Goal: Task Accomplishment & Management: Manage account settings

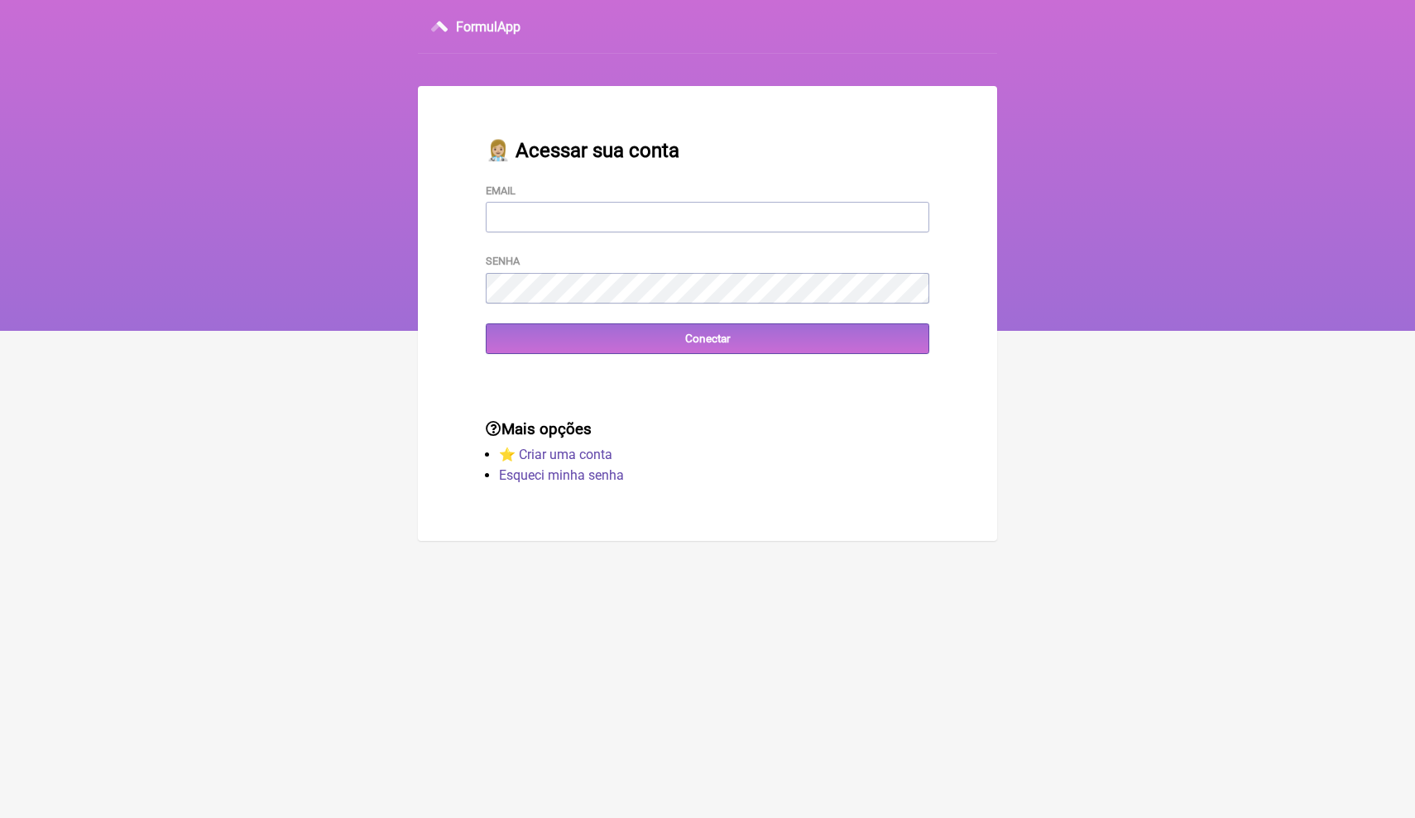
click at [637, 229] on input "Email" at bounding box center [707, 217] width 443 height 31
type input "h"
type input "[EMAIL_ADDRESS][DOMAIN_NAME]"
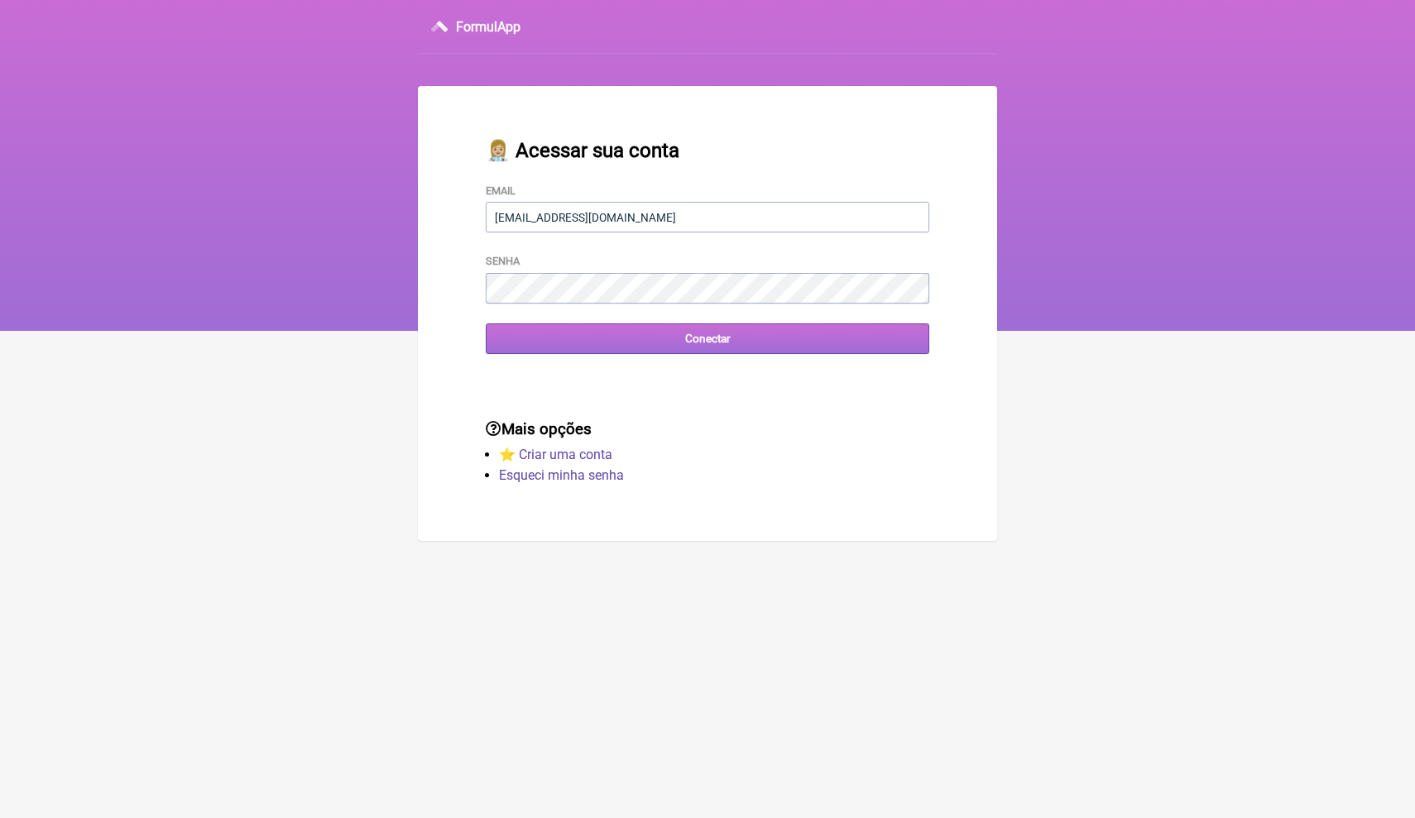
click at [616, 348] on input "Conectar" at bounding box center [707, 339] width 443 height 31
drag, startPoint x: 663, startPoint y: 221, endPoint x: 443, endPoint y: 229, distance: 219.4
click at [443, 230] on main "👩🏼‍⚕️ Acessar sua conta Email drabrunascalco@gmail.com Senha Conectar Mais opçõ…" at bounding box center [707, 313] width 579 height 455
drag, startPoint x: 663, startPoint y: 219, endPoint x: 467, endPoint y: 228, distance: 195.5
click at [468, 230] on div "👩🏼‍⚕️ Acessar sua conta Email drabrunascalco@gmail.com Senha Conectar" at bounding box center [707, 247] width 496 height 268
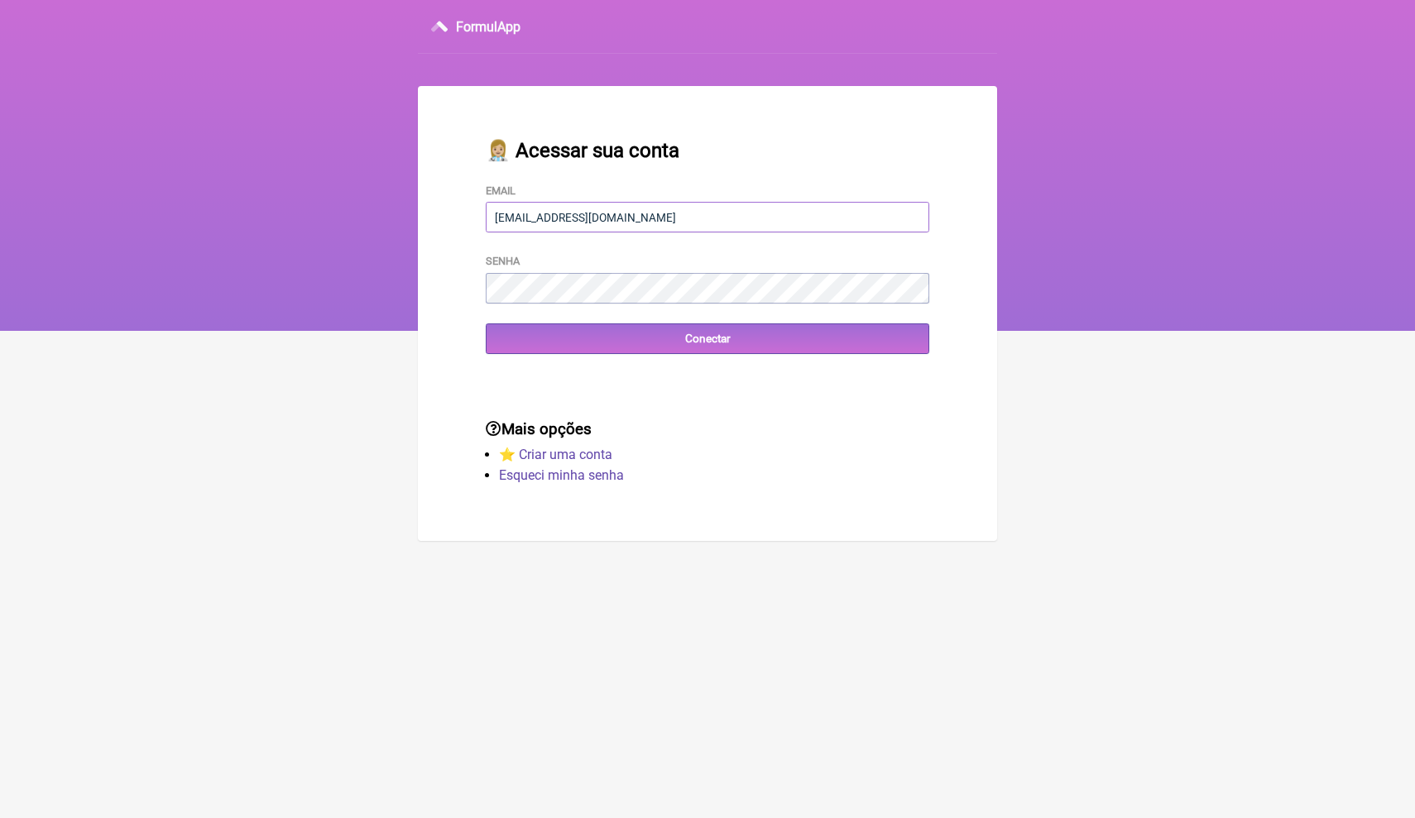
drag, startPoint x: 661, startPoint y: 218, endPoint x: 488, endPoint y: 218, distance: 172.9
click at [488, 218] on input "drabrunascalco@gmail.com" at bounding box center [707, 217] width 443 height 31
type input "[EMAIL_ADDRESS][DOMAIN_NAME]"
click at [546, 339] on input "Conectar" at bounding box center [707, 339] width 443 height 31
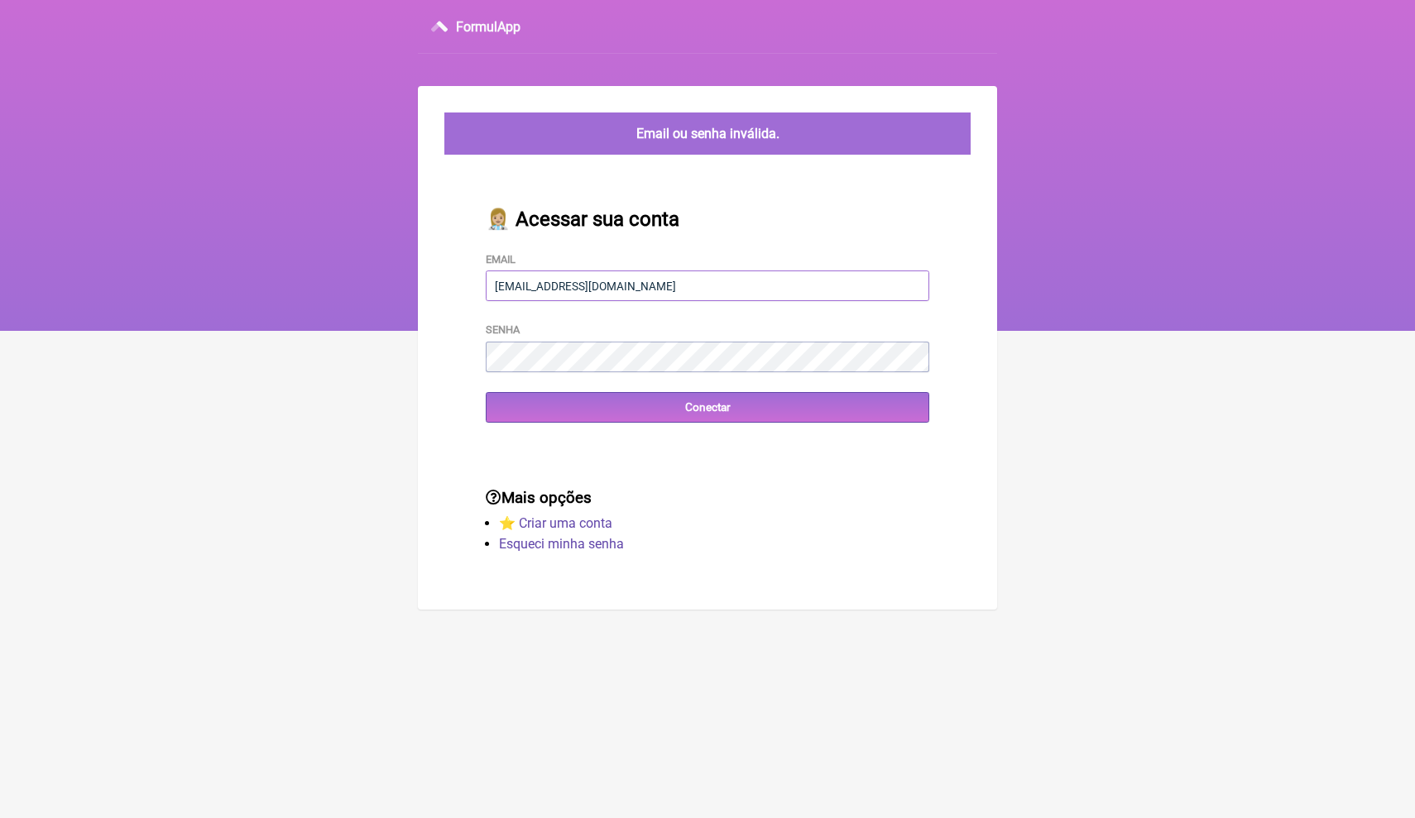
click at [686, 278] on input "[EMAIL_ADDRESS][DOMAIN_NAME]" at bounding box center [707, 286] width 443 height 31
click at [686, 280] on input "[EMAIL_ADDRESS][DOMAIN_NAME]" at bounding box center [707, 286] width 443 height 31
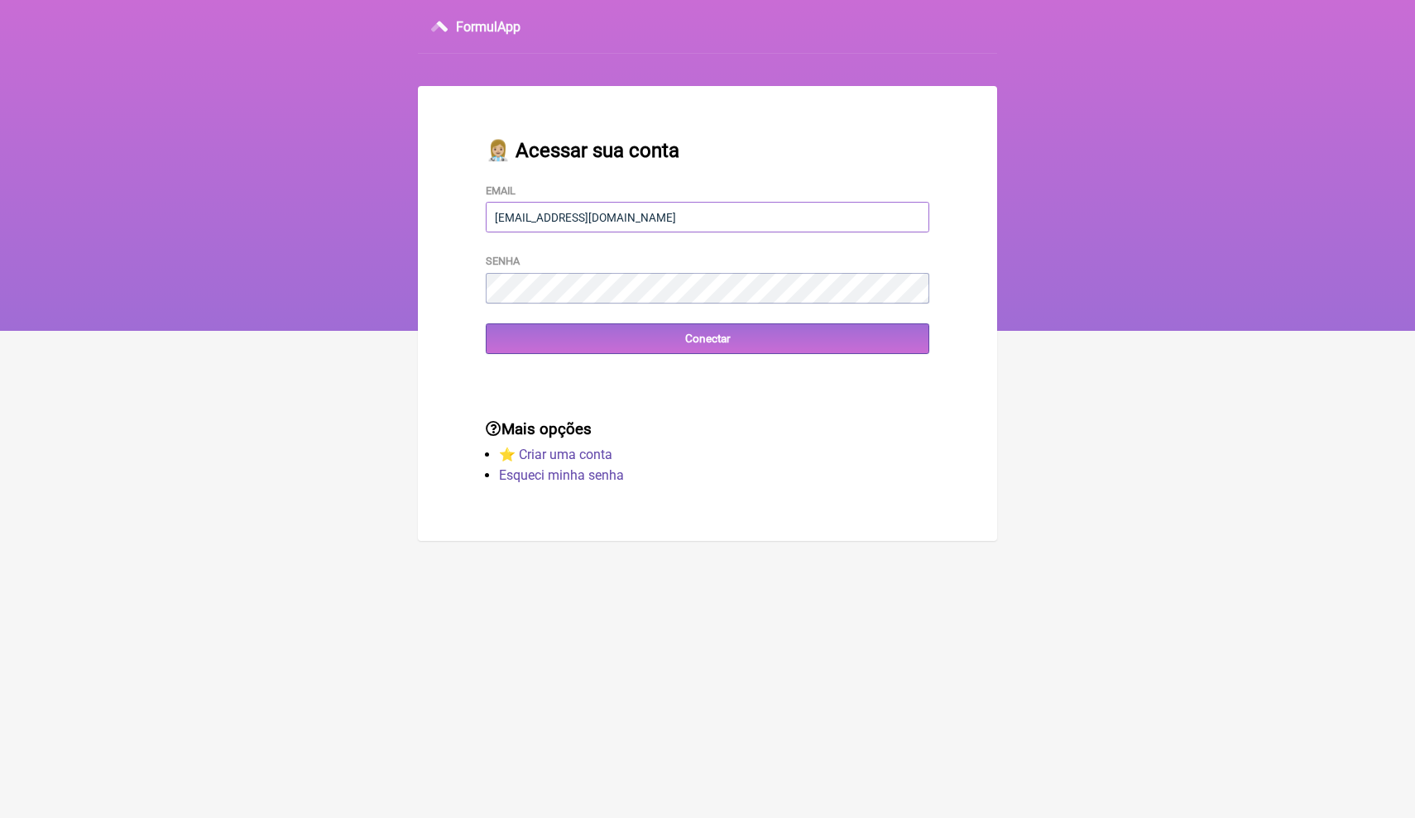
click at [520, 221] on input "[EMAIL_ADDRESS][DOMAIN_NAME]" at bounding box center [707, 217] width 443 height 31
type input "[EMAIL_ADDRESS][DOMAIN_NAME]"
click at [521, 350] on input "Conectar" at bounding box center [707, 339] width 443 height 31
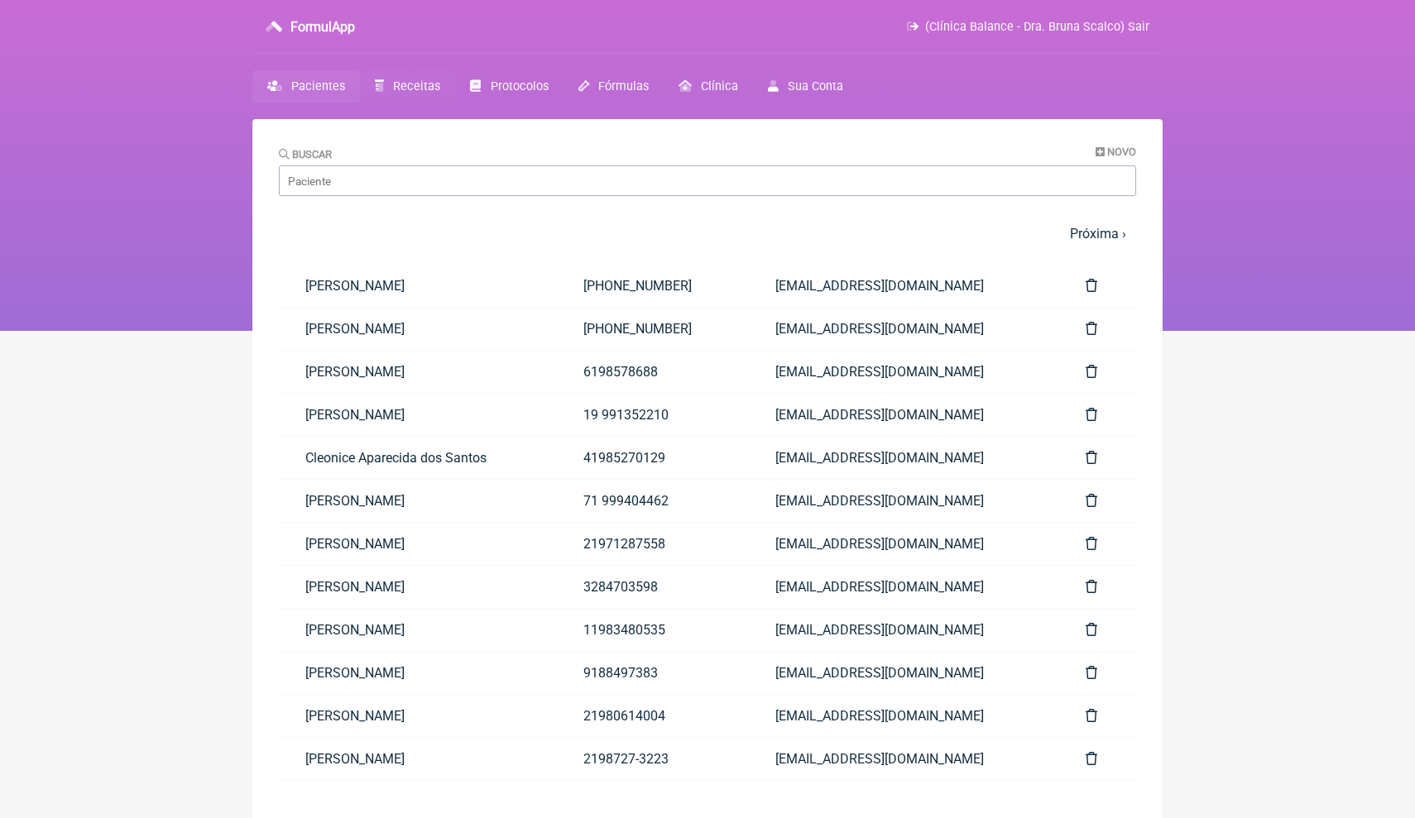
click at [417, 89] on span "Receitas" at bounding box center [416, 86] width 47 height 14
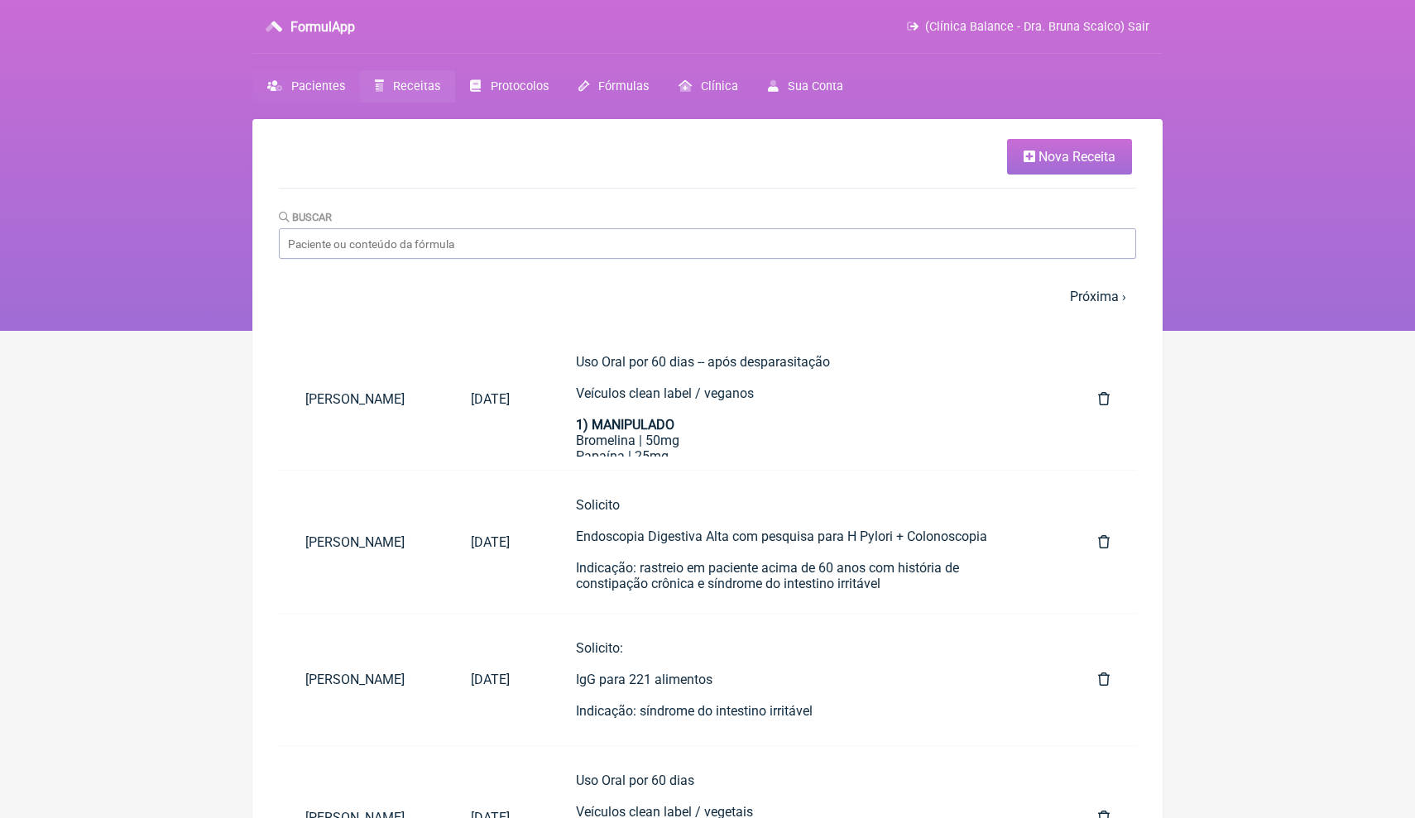
click at [315, 89] on span "Pacientes" at bounding box center [318, 86] width 54 height 14
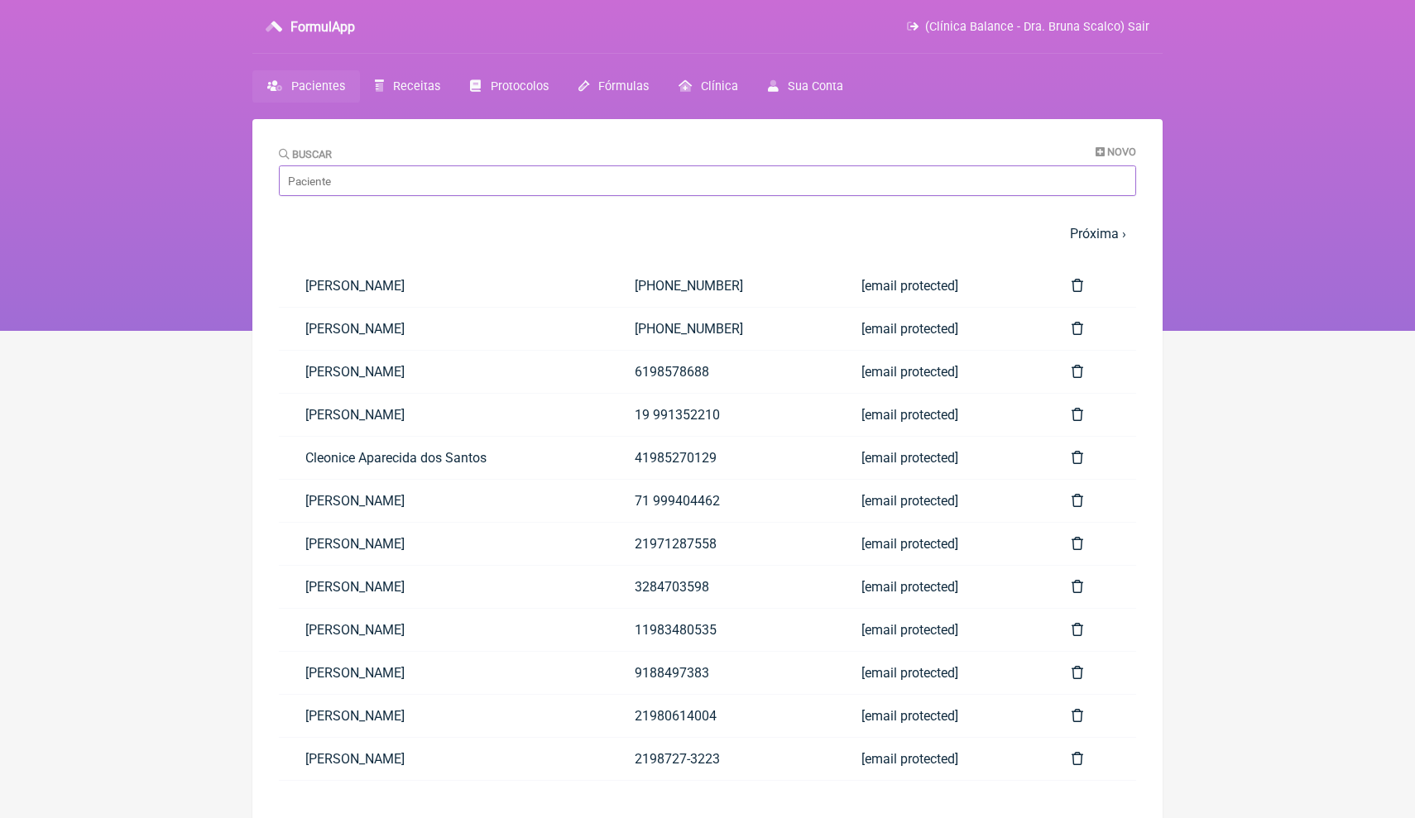
click at [352, 194] on input "Buscar" at bounding box center [707, 180] width 857 height 31
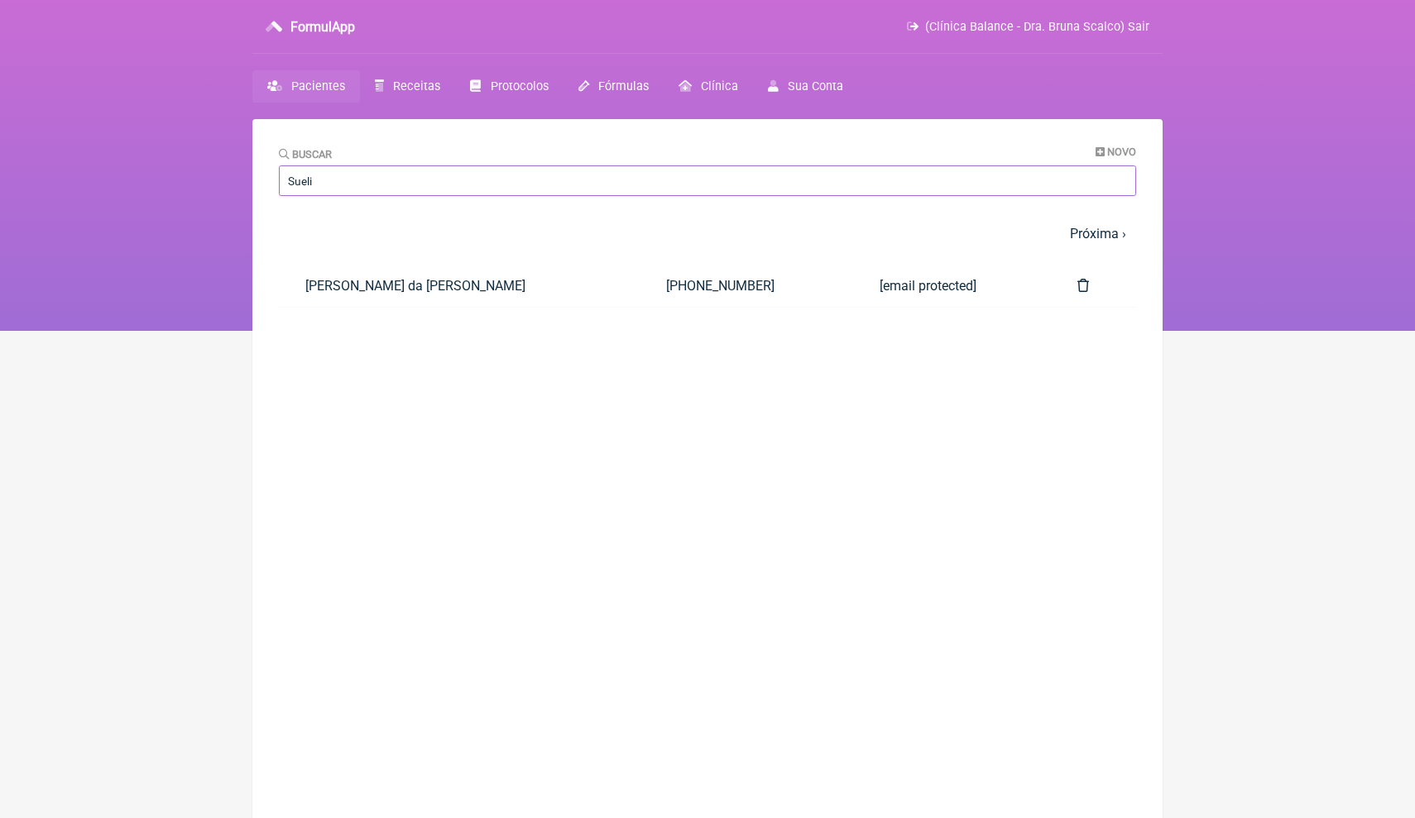
type input "Sueli"
drag, startPoint x: 352, startPoint y: 194, endPoint x: 456, endPoint y: 290, distance: 141.7
click at [456, 290] on link "Sueli Marques da Cruz Watanabe" at bounding box center [459, 286] width 361 height 42
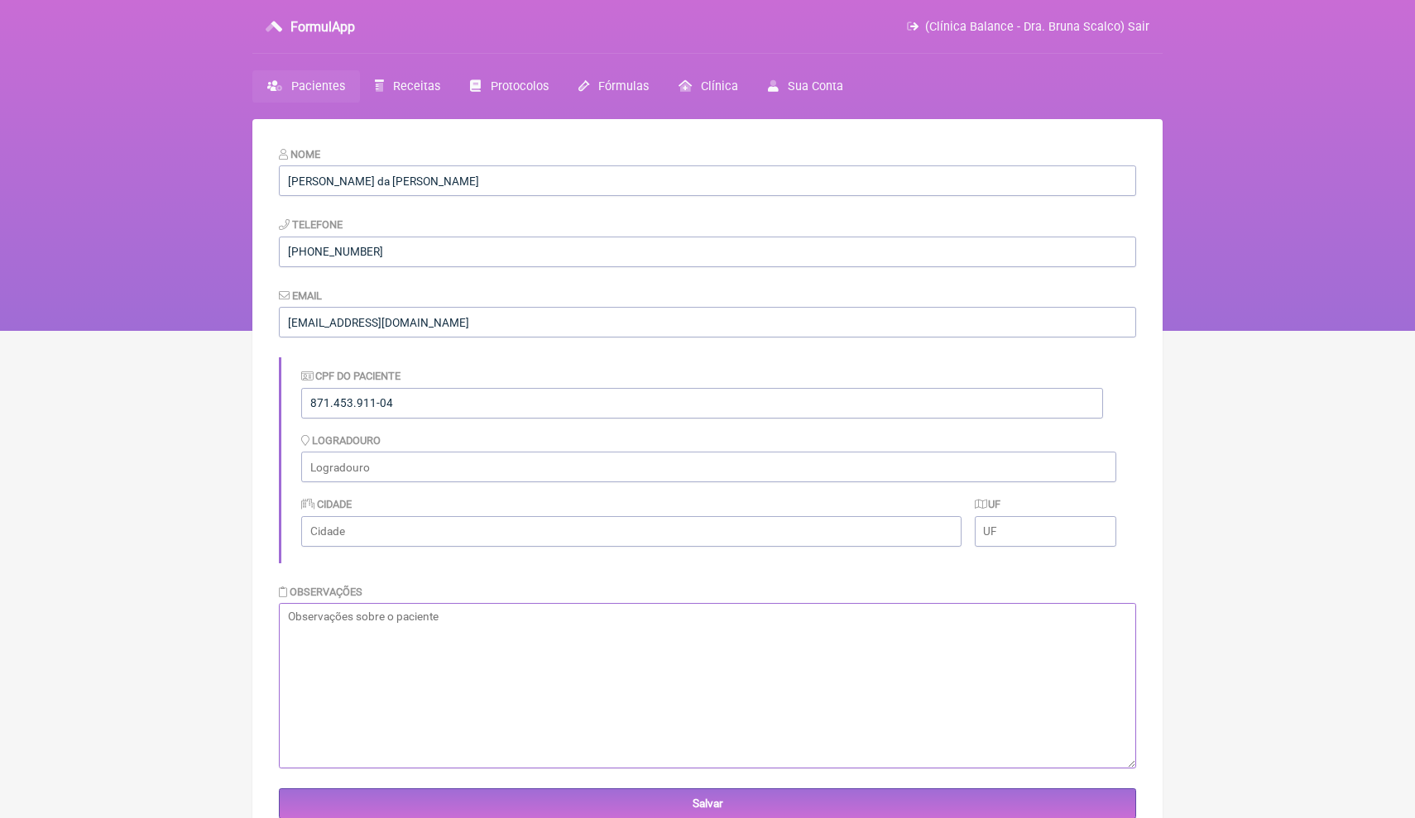
click at [414, 675] on textarea at bounding box center [707, 685] width 857 height 165
click at [1224, 331] on html "FormulApp (Clínica Balance - Dra. Bruna Scalco) Sair Pacientes Receitas Protoco…" at bounding box center [707, 165] width 1415 height 331
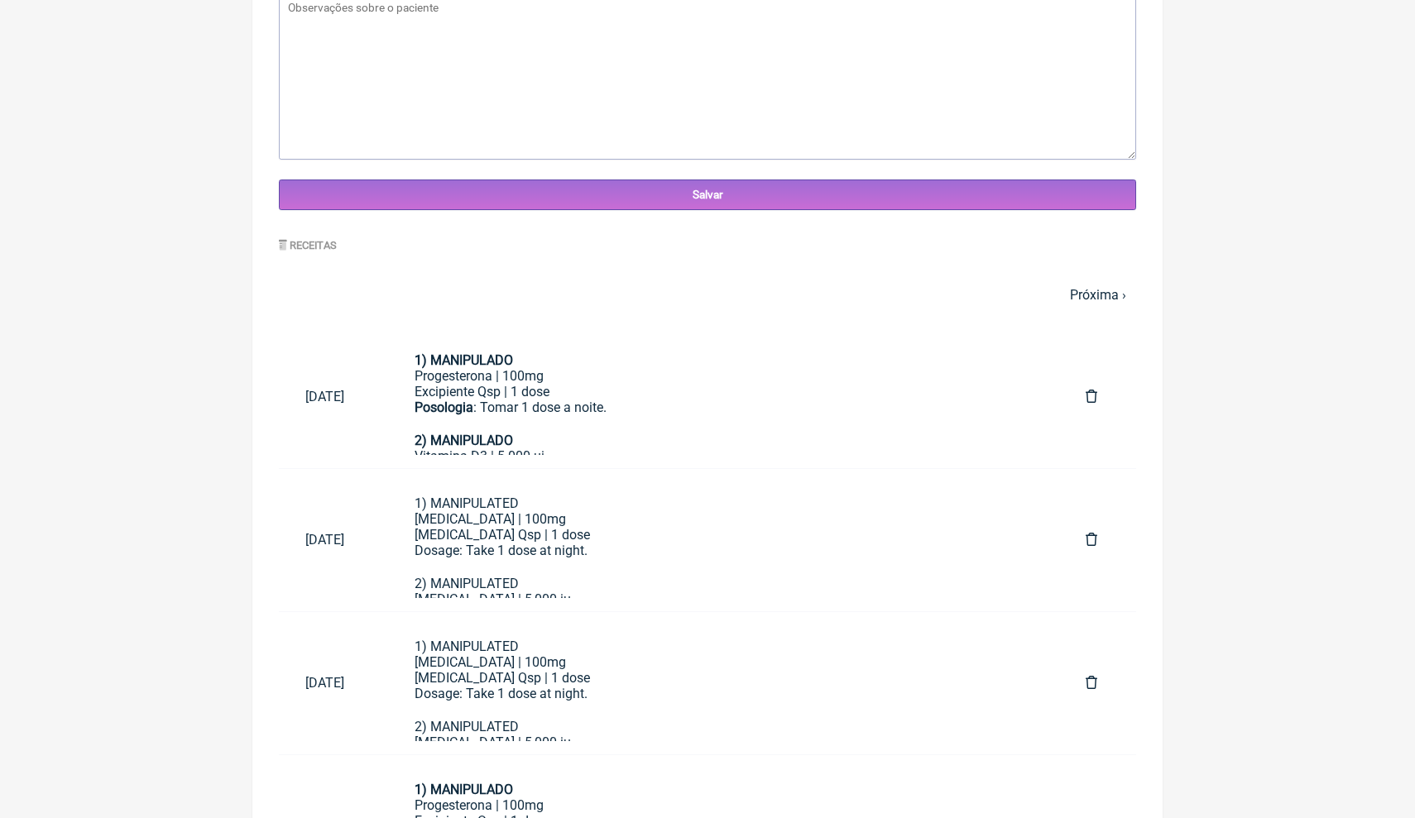
scroll to position [650, 0]
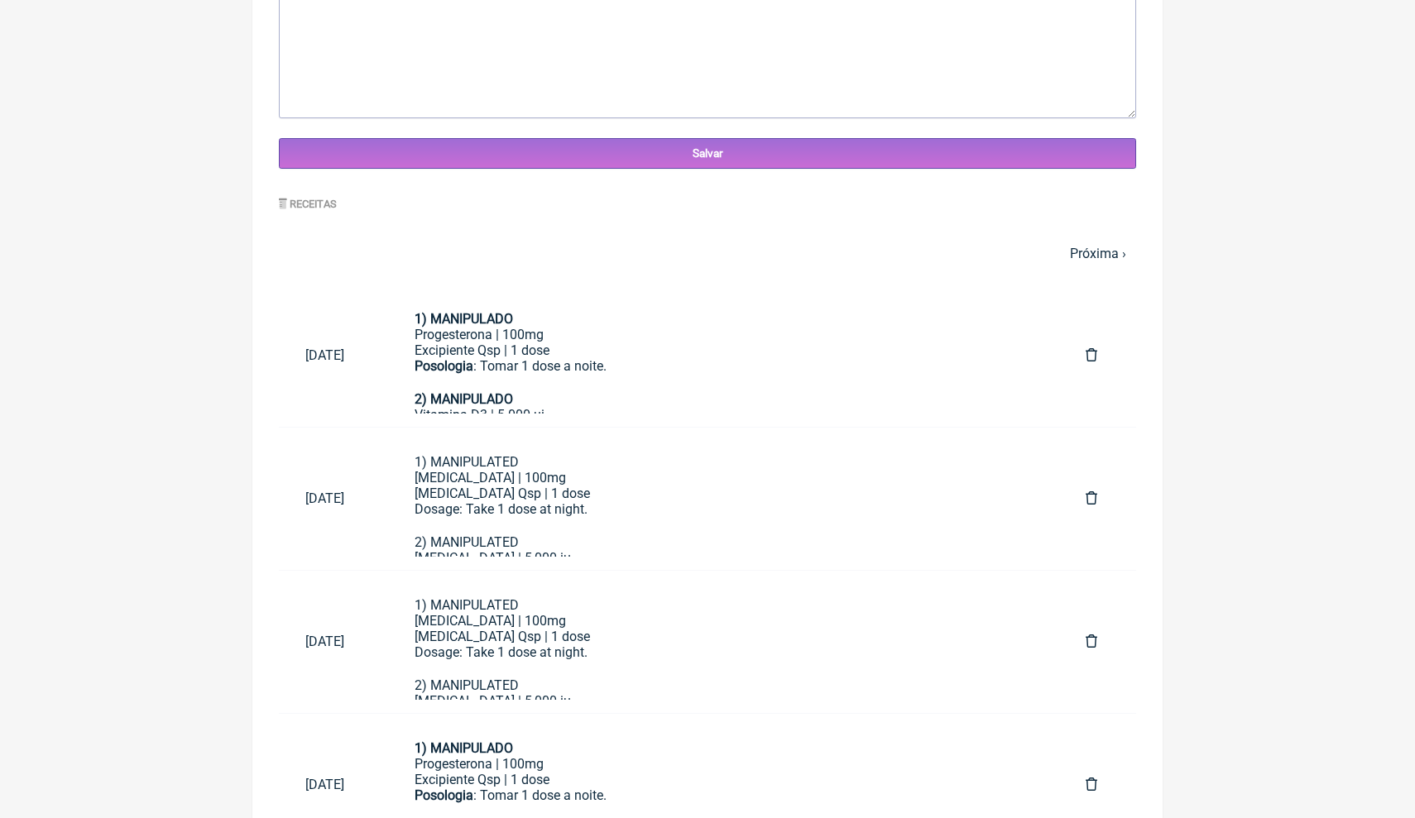
drag, startPoint x: 1149, startPoint y: 292, endPoint x: 1311, endPoint y: 290, distance: 162.2
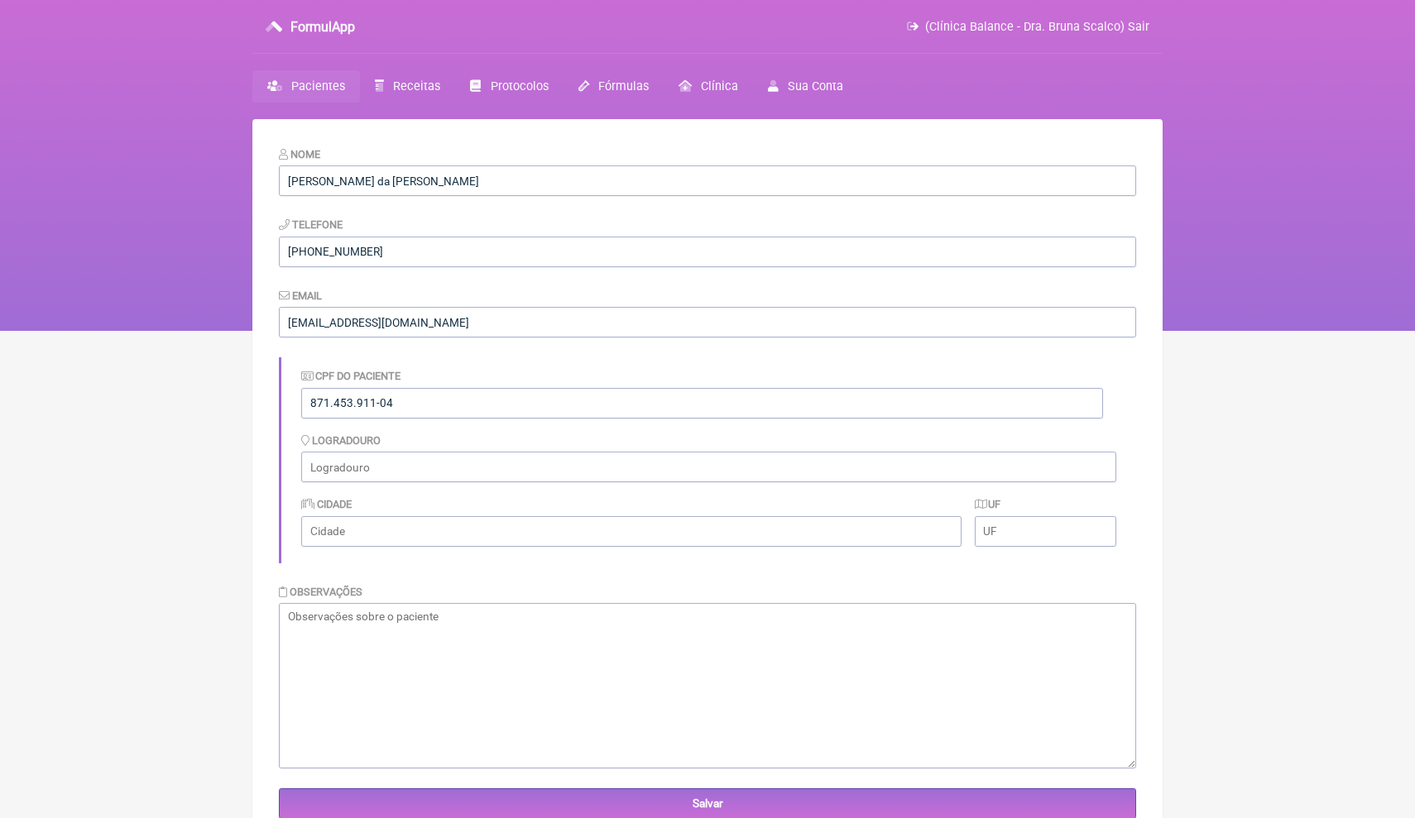
scroll to position [0, 0]
click at [532, 84] on span "Protocolos" at bounding box center [520, 86] width 58 height 14
